Goal: Task Accomplishment & Management: Manage account settings

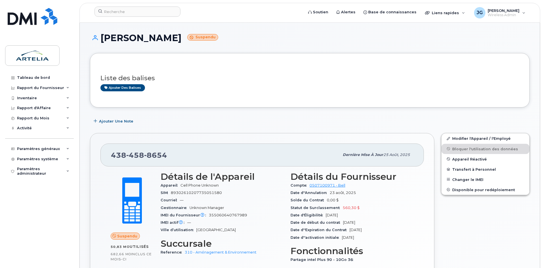
click at [139, 4] on header "Soutien Alertes Base de connaissances Liens rapides Suspendre/Supprimer l’appar…" at bounding box center [309, 13] width 461 height 20
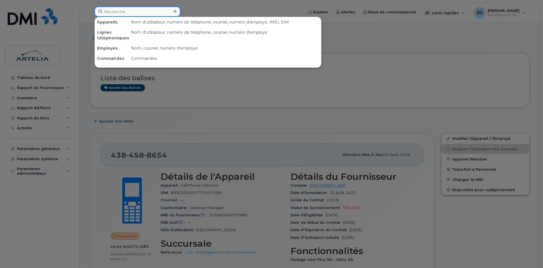
click at [140, 11] on input at bounding box center [137, 12] width 86 height 10
paste input "3673211488"
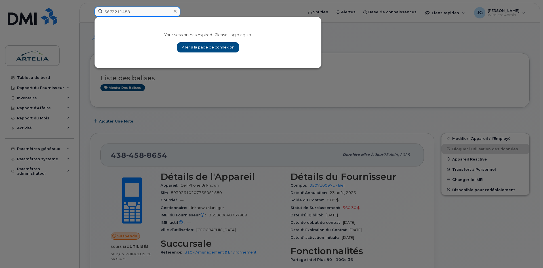
type input "3673211488"
click at [193, 45] on link "Aller à la page de connexion" at bounding box center [208, 47] width 62 height 10
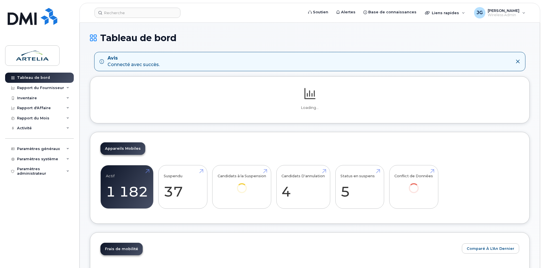
click at [145, 5] on header "Soutien Alertes Base de connaissances Liens rapides Suspendre/Supprimer l’appar…" at bounding box center [309, 13] width 461 height 20
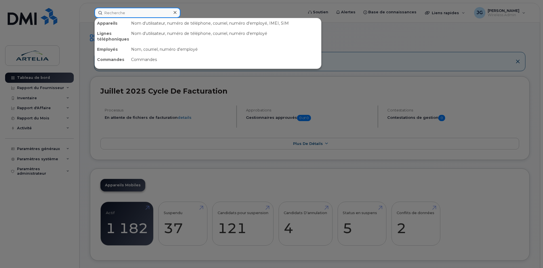
click at [145, 10] on input at bounding box center [137, 13] width 86 height 10
paste input "3673211488"
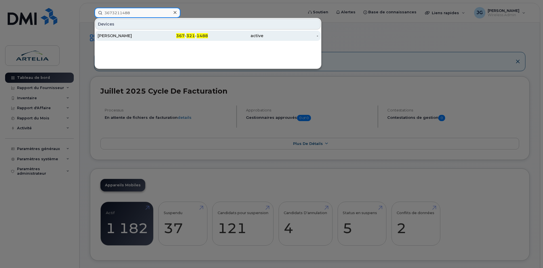
type input "3673211488"
click at [152, 38] on div "[PERSON_NAME]" at bounding box center [125, 36] width 55 height 6
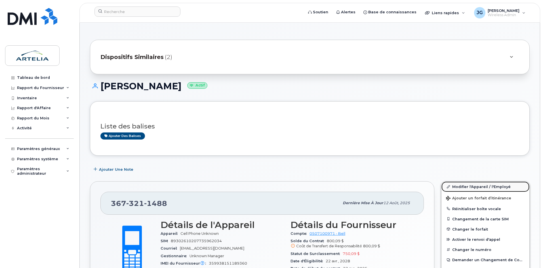
click at [470, 186] on link "Modifier l'Appareil / l'Employé" at bounding box center [485, 187] width 88 height 10
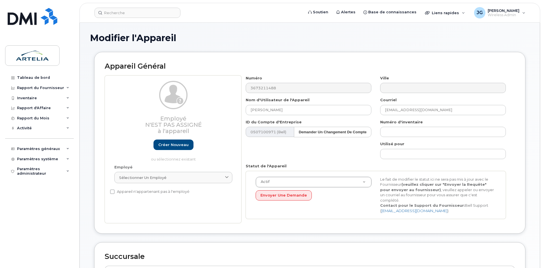
select select "29522003"
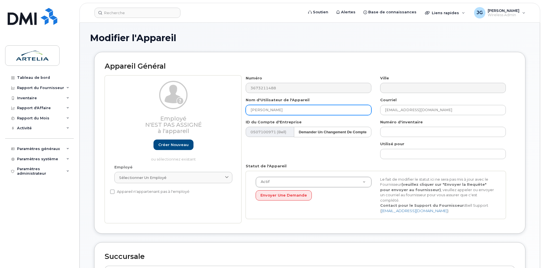
drag, startPoint x: 300, startPoint y: 111, endPoint x: 139, endPoint y: 136, distance: 163.1
click at [139, 136] on div "Employé N'est pas assigné à l'appareil Créer nouveau ou sélectionnez existant E…" at bounding box center [310, 149] width 410 height 148
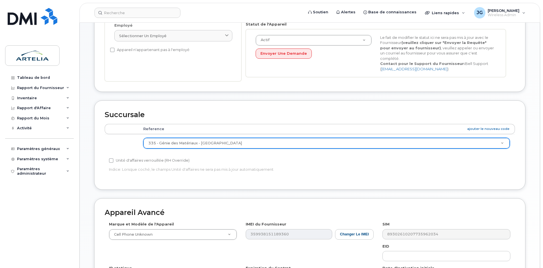
type input "Ligne SPare"
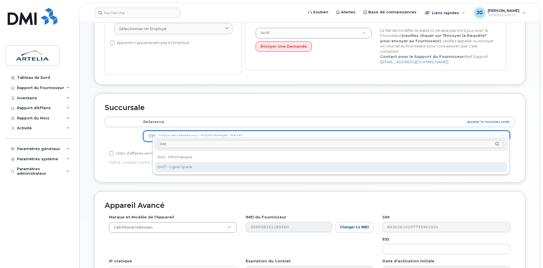
type input "040"
select select "29521960"
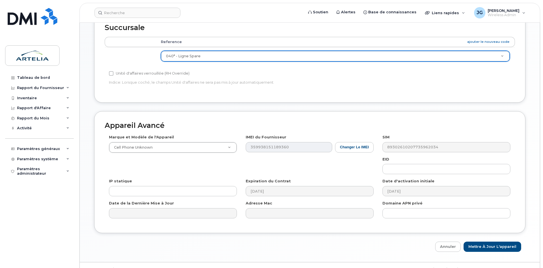
scroll to position [236, 0]
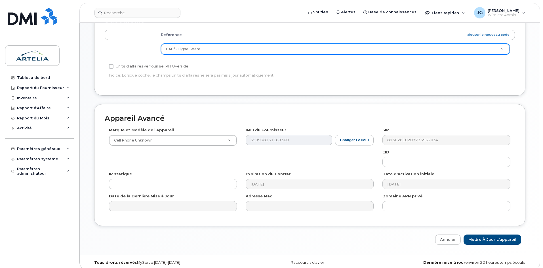
click at [492, 228] on div "Appareil Avancé Marque et Modèle de l'Appareil Cell Phone Unknown Android TCL 5…" at bounding box center [310, 174] width 440 height 141
click at [493, 235] on input "Mettre à jour l'appareil" at bounding box center [493, 240] width 58 height 10
type input "Sauvegarde..."
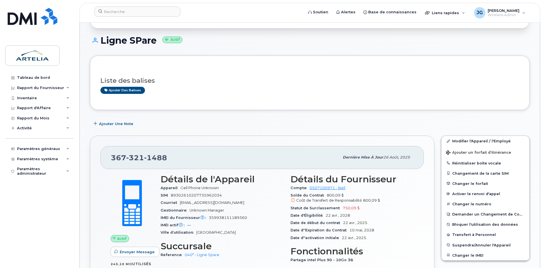
scroll to position [78, 0]
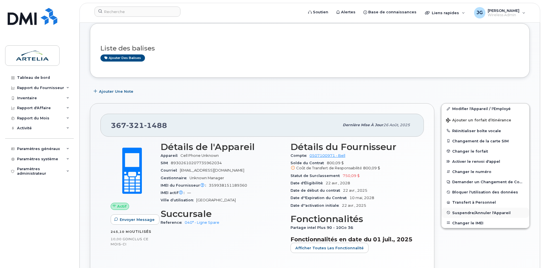
click at [480, 211] on span "Suspendre/Annuler l'Appareil" at bounding box center [481, 213] width 58 height 4
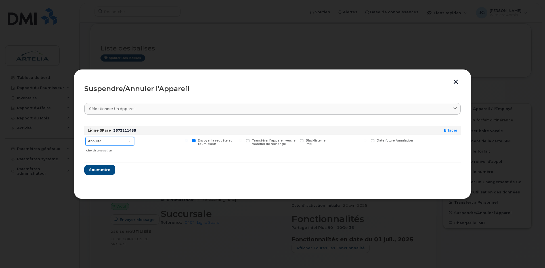
click at [117, 143] on select "Annuler Suspendre - Prolonger la suspension Suspendre - Tarif réduit Suspendre …" at bounding box center [109, 141] width 49 height 9
select select "[object Object]"
click at [85, 137] on select "Annuler Suspendre - Prolonger la suspension Suspendre - Tarif réduit Suspendre …" at bounding box center [109, 141] width 49 height 9
click at [104, 167] on button "Soumettre" at bounding box center [99, 170] width 30 height 10
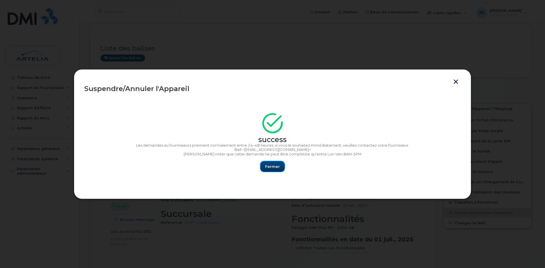
click at [268, 165] on span "Fermer" at bounding box center [272, 166] width 15 height 5
